Goal: Task Accomplishment & Management: Manage account settings

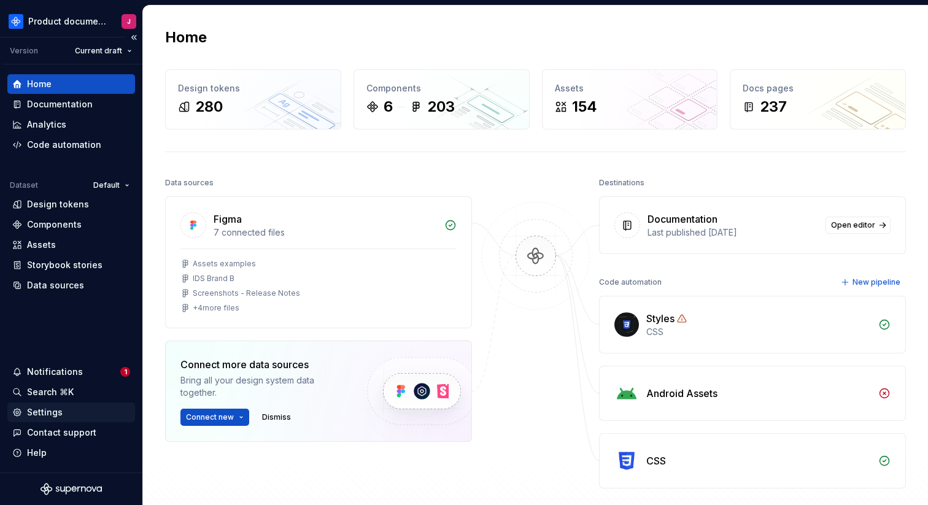
click at [68, 412] on div "Settings" at bounding box center [71, 412] width 118 height 12
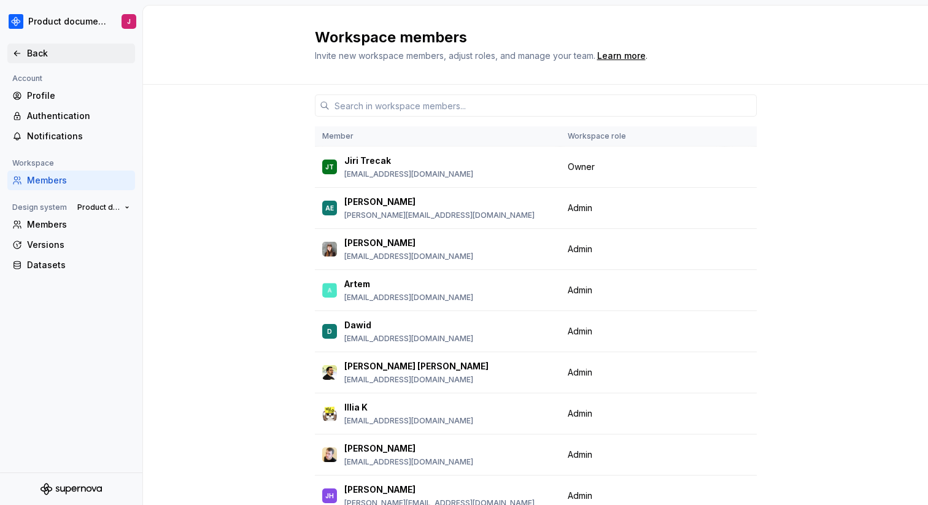
click at [15, 55] on icon at bounding box center [17, 53] width 10 height 10
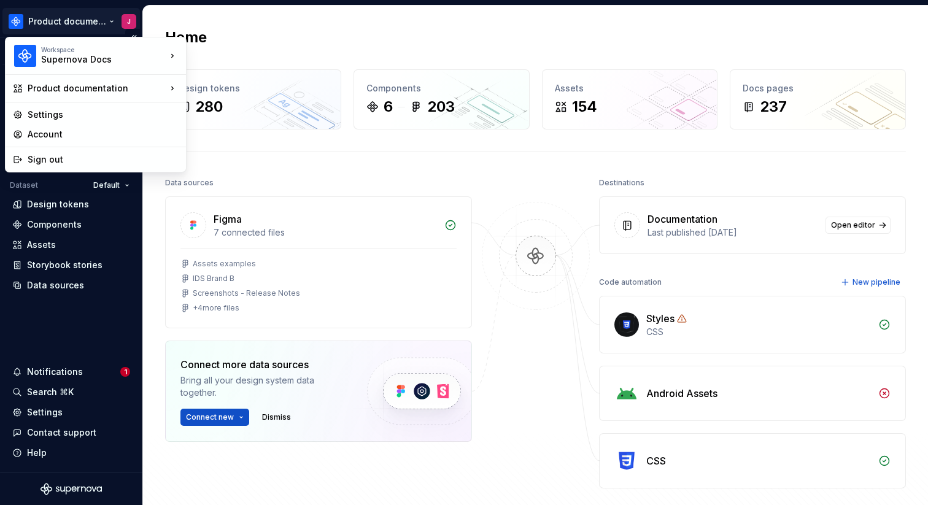
click at [98, 20] on html "Product documentation J Version Current draft Home Documentation Analytics Code…" at bounding box center [464, 252] width 928 height 505
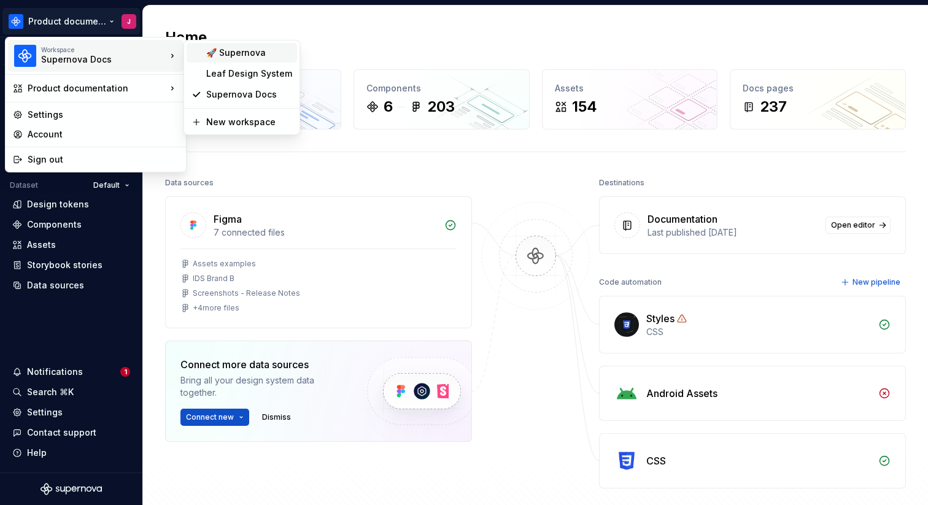
click at [226, 50] on div "🚀 Supernova" at bounding box center [249, 53] width 86 height 12
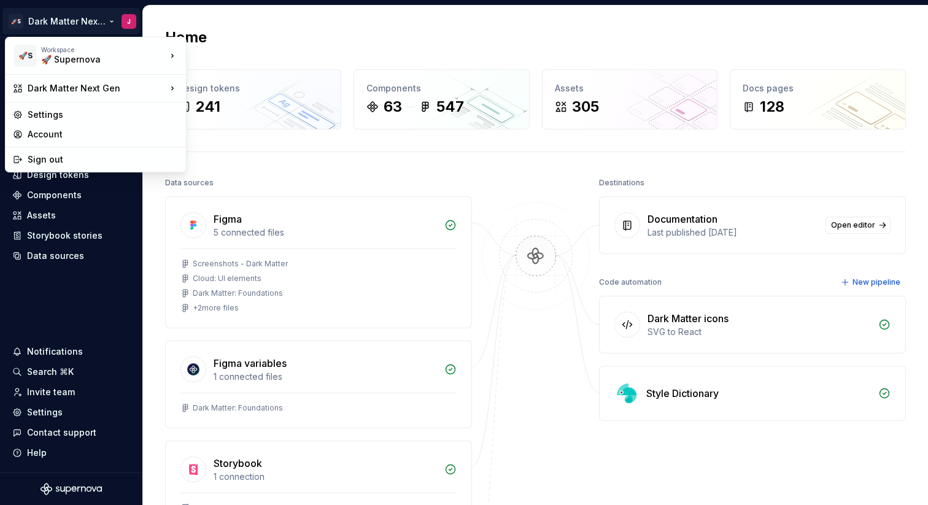
click at [94, 32] on html "🚀S Dark Matter Next Gen J Home Documentation Analytics Code automation Design s…" at bounding box center [464, 252] width 928 height 505
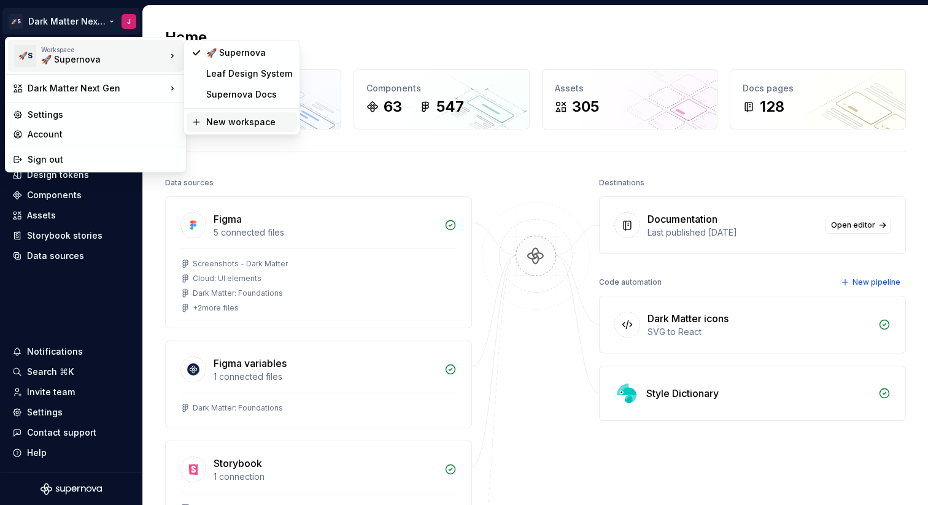
click at [234, 119] on div "New workspace" at bounding box center [249, 122] width 86 height 12
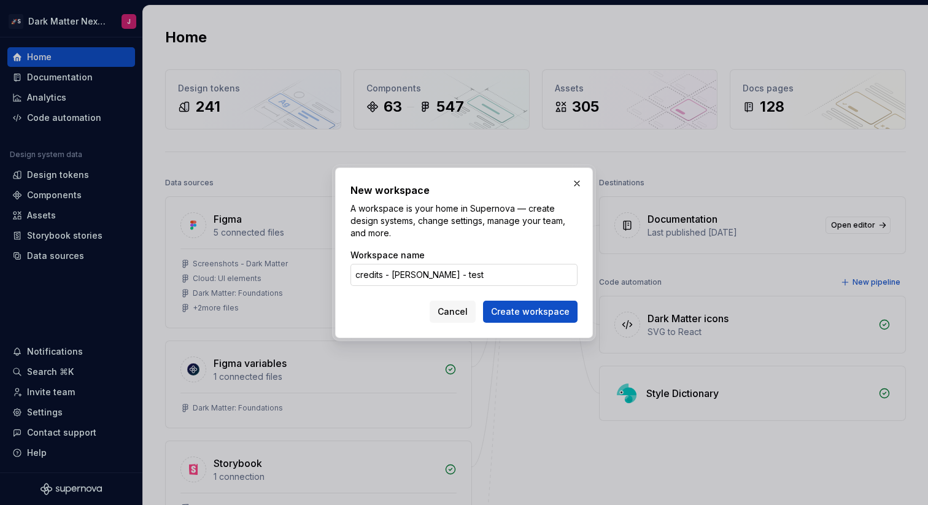
type input "credits - [PERSON_NAME] - test"
click at [483, 301] on button "Create workspace" at bounding box center [530, 312] width 95 height 22
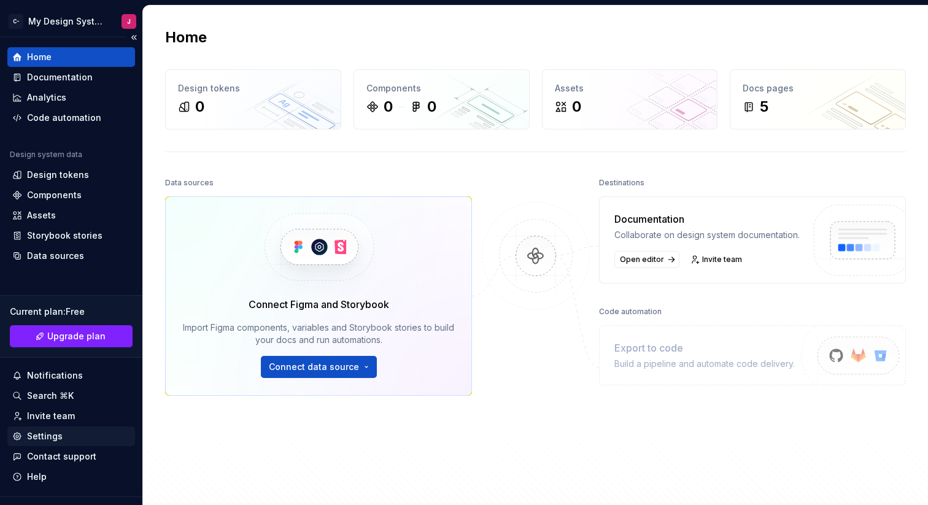
click at [56, 438] on div "Settings" at bounding box center [45, 436] width 36 height 12
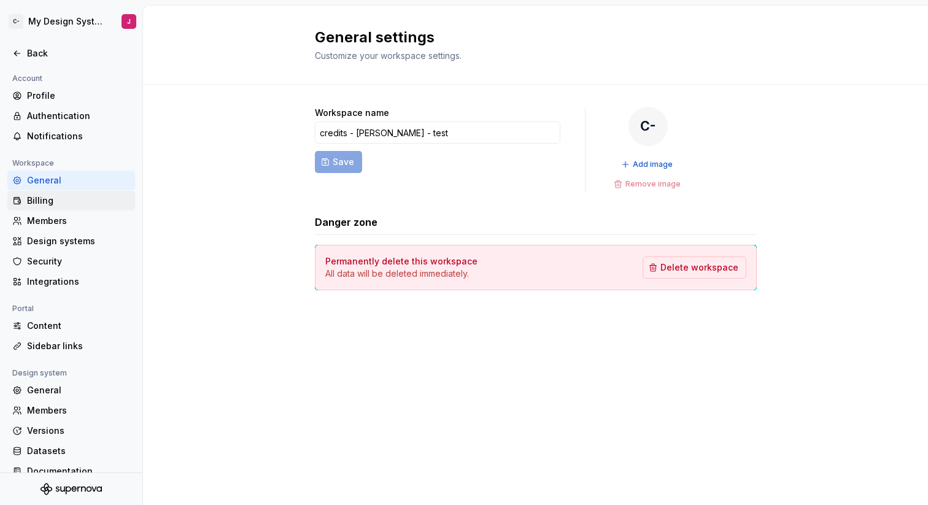
click at [41, 204] on div "Billing" at bounding box center [78, 201] width 103 height 12
